Goal: Information Seeking & Learning: Learn about a topic

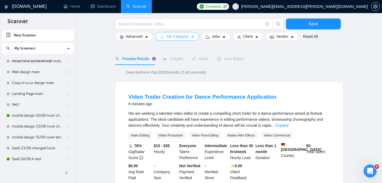
scroll to position [28, 0]
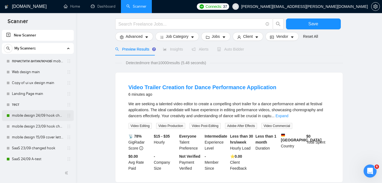
click at [45, 111] on link "mobile design 24/09 hook changed" at bounding box center [38, 115] width 52 height 11
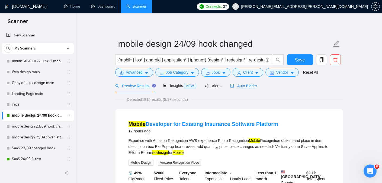
click at [244, 86] on span "Auto Bidder" at bounding box center [243, 86] width 27 height 4
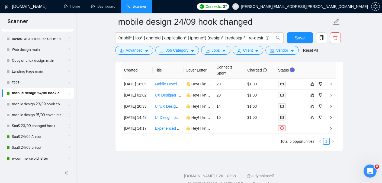
scroll to position [23, 0]
click at [34, 136] on link "SaaS 24/09 A-test" at bounding box center [38, 135] width 52 height 11
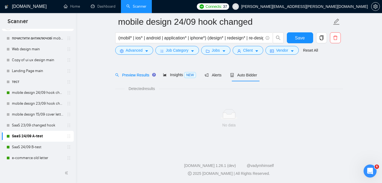
scroll to position [15, 0]
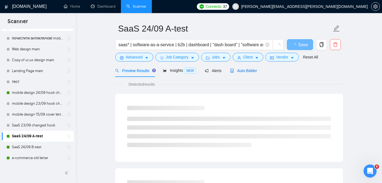
click at [234, 72] on icon "robot" at bounding box center [232, 71] width 3 height 4
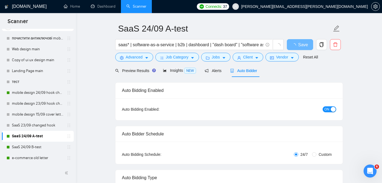
radio input "false"
radio input "true"
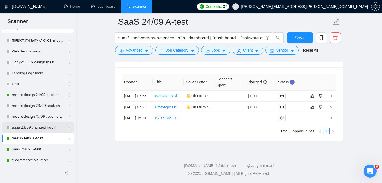
scroll to position [15, 0]
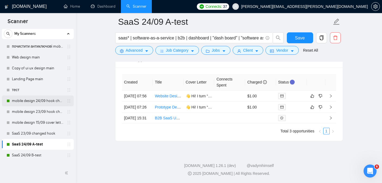
click at [34, 97] on link "mobile design 24/09 hook changed" at bounding box center [38, 100] width 52 height 11
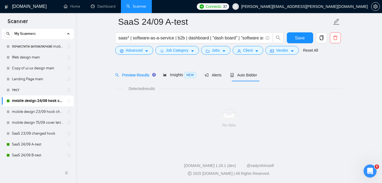
scroll to position [15, 0]
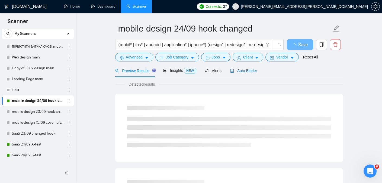
click at [244, 70] on span "Auto Bidder" at bounding box center [243, 70] width 27 height 4
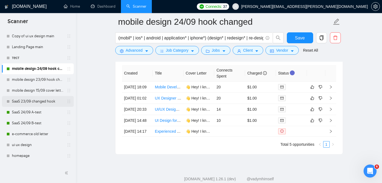
scroll to position [57, 0]
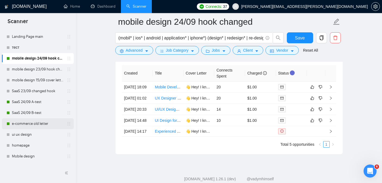
click at [35, 121] on link "e-commerce old letter" at bounding box center [38, 123] width 52 height 11
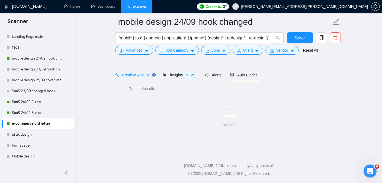
scroll to position [15, 0]
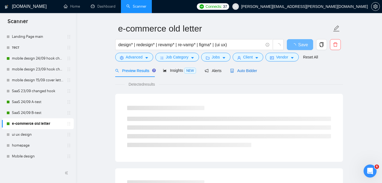
click at [241, 71] on span "Auto Bidder" at bounding box center [243, 70] width 27 height 4
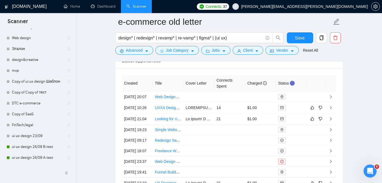
scroll to position [1371, 0]
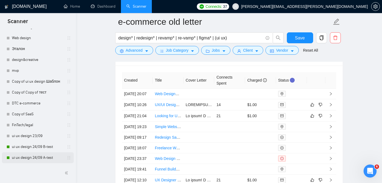
click at [31, 159] on link "ui ux design 24/09 A-test" at bounding box center [38, 157] width 52 height 11
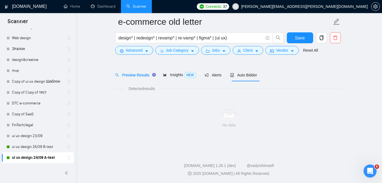
scroll to position [15, 0]
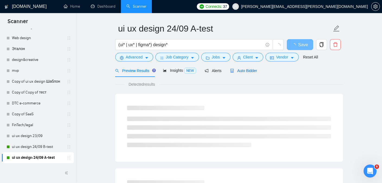
click at [244, 71] on span "Auto Bidder" at bounding box center [243, 70] width 27 height 4
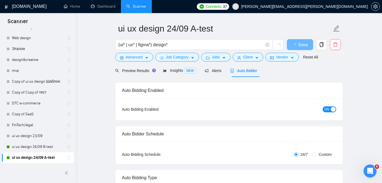
radio input "false"
radio input "true"
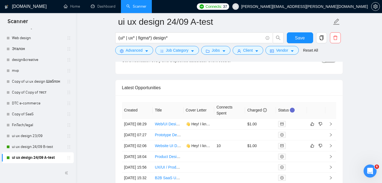
scroll to position [1411, 0]
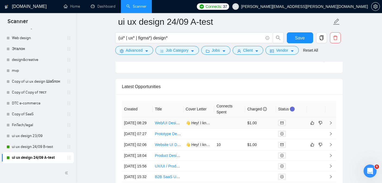
click at [162, 124] on link "Web/UI Designer for Responsive Site" at bounding box center [186, 122] width 63 height 4
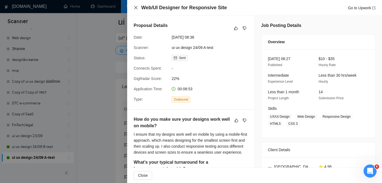
click at [135, 7] on icon "close" at bounding box center [136, 7] width 4 height 4
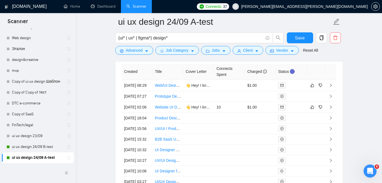
scroll to position [1450, 0]
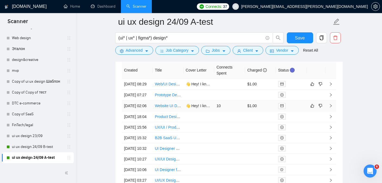
click at [165, 108] on link "Website UI Design Needed" at bounding box center [178, 105] width 46 height 4
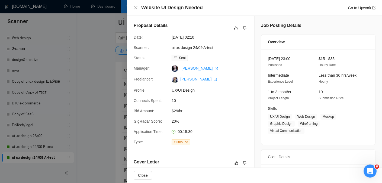
click at [36, 88] on div at bounding box center [191, 91] width 382 height 183
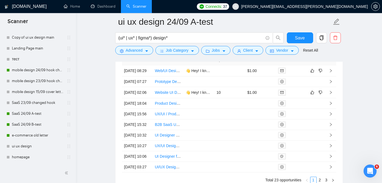
scroll to position [62, 0]
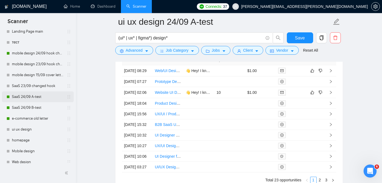
click at [30, 96] on link "SaaS 24/09 A-test" at bounding box center [38, 96] width 52 height 11
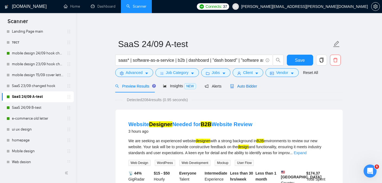
click at [238, 84] on span "Auto Bidder" at bounding box center [243, 86] width 27 height 4
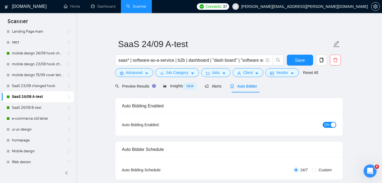
radio input "false"
radio input "true"
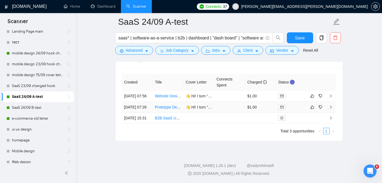
scroll to position [1455, 0]
click at [169, 94] on link "Website Designer Needed for B2B Website Review" at bounding box center [198, 96] width 86 height 4
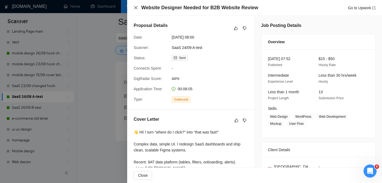
click at [135, 8] on icon "close" at bounding box center [136, 7] width 4 height 4
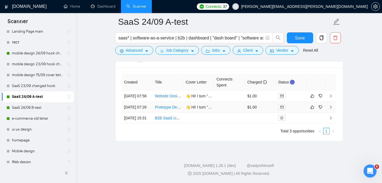
click at [167, 105] on link "Prototype Designer Needed for restaurant App (UI Done, Restaurant Back Office S…" at bounding box center [239, 107] width 169 height 4
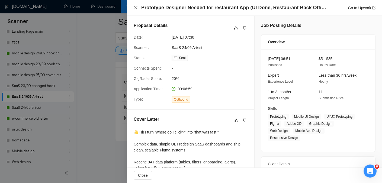
click at [135, 7] on icon "close" at bounding box center [136, 7] width 4 height 4
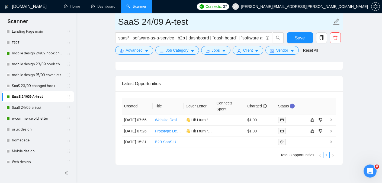
scroll to position [1408, 0]
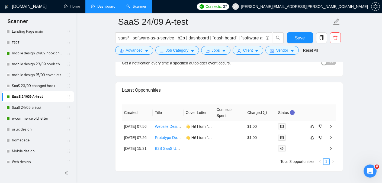
click at [109, 5] on link "Dashboard" at bounding box center [103, 6] width 25 height 5
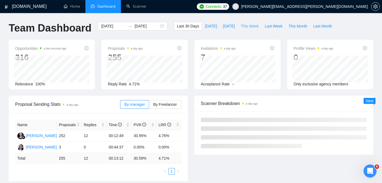
click at [244, 25] on span "This Week" at bounding box center [250, 26] width 18 height 6
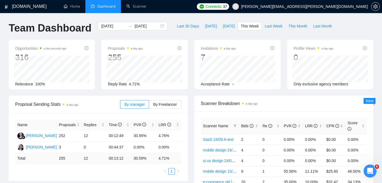
type input "[DATE]"
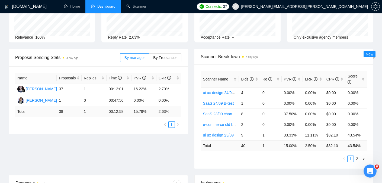
scroll to position [46, 0]
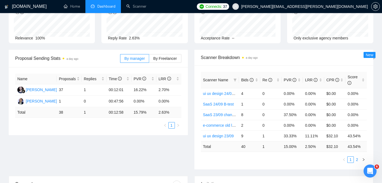
click at [357, 159] on link "2" at bounding box center [357, 159] width 6 height 6
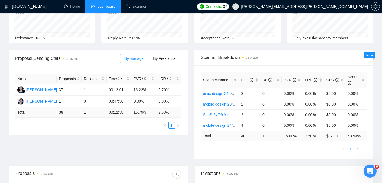
click at [350, 150] on link "1" at bounding box center [351, 149] width 6 height 6
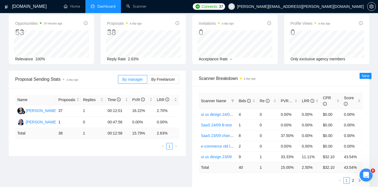
scroll to position [0, 0]
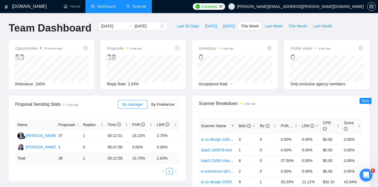
click at [141, 7] on link "Scanner" at bounding box center [136, 6] width 20 height 5
